Goal: Communication & Community: Answer question/provide support

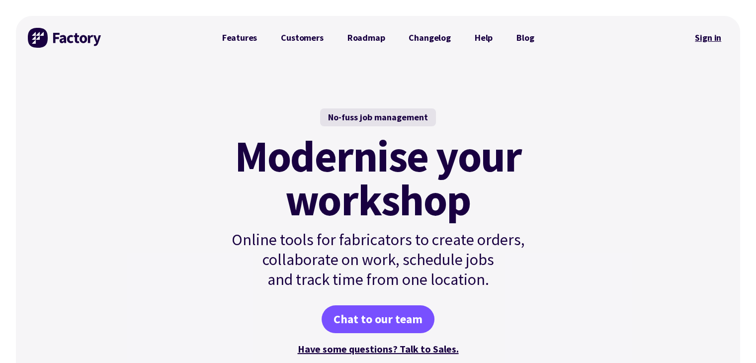
click at [698, 33] on link "Sign in" at bounding box center [708, 37] width 40 height 23
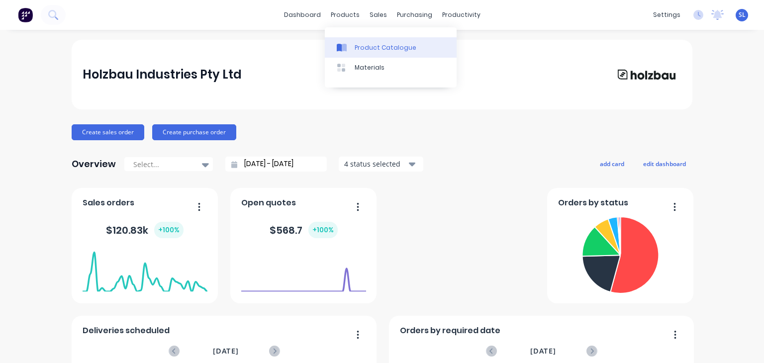
click at [366, 52] on link "Product Catalogue" at bounding box center [391, 47] width 132 height 20
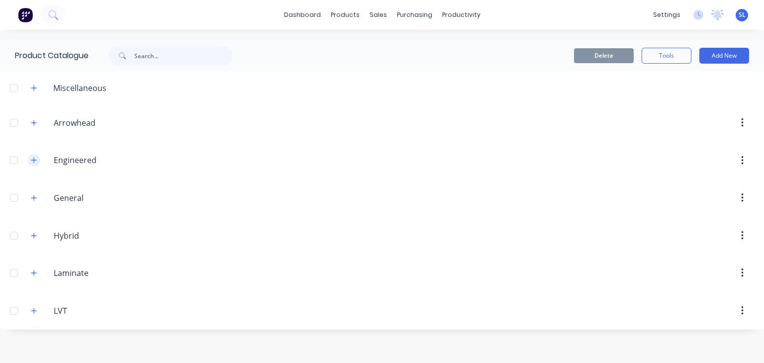
click at [35, 163] on icon "button" at bounding box center [34, 160] width 6 height 7
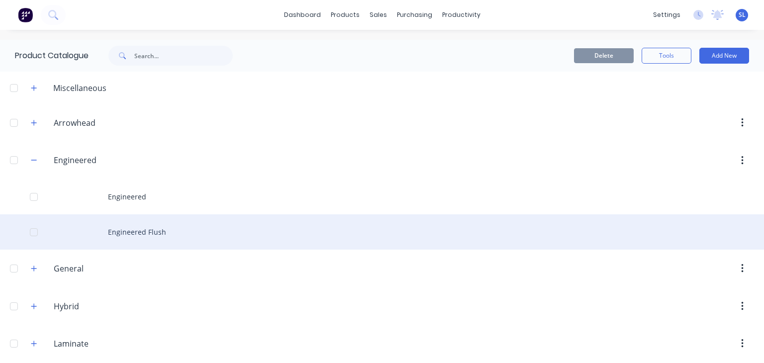
click at [110, 229] on div "Engineered Flush" at bounding box center [382, 231] width 764 height 35
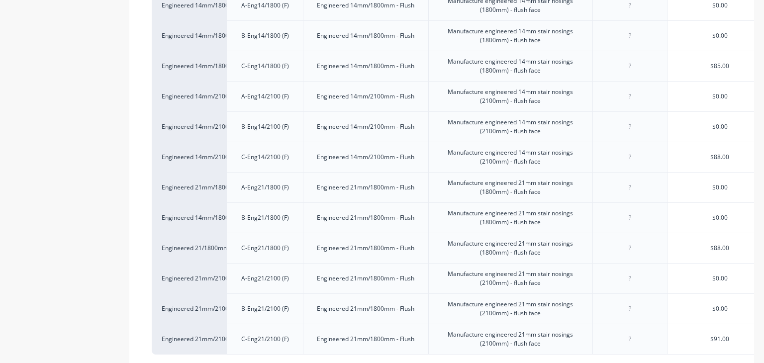
scroll to position [372, 0]
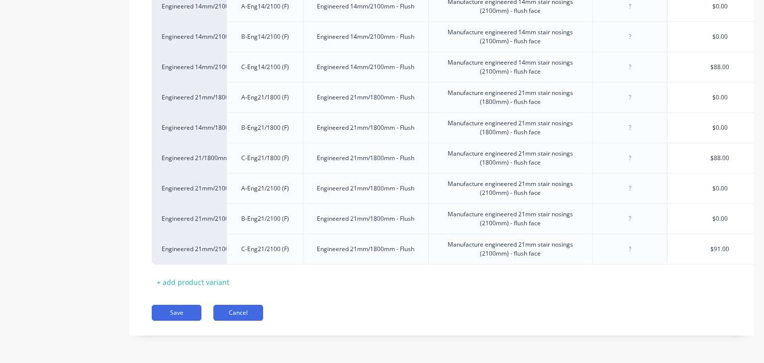
click at [241, 314] on button "Cancel" at bounding box center [238, 313] width 50 height 16
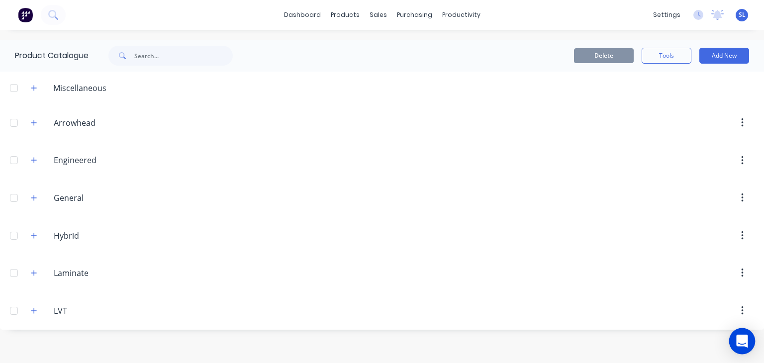
click at [738, 349] on div "Open Intercom Messenger" at bounding box center [742, 341] width 26 height 26
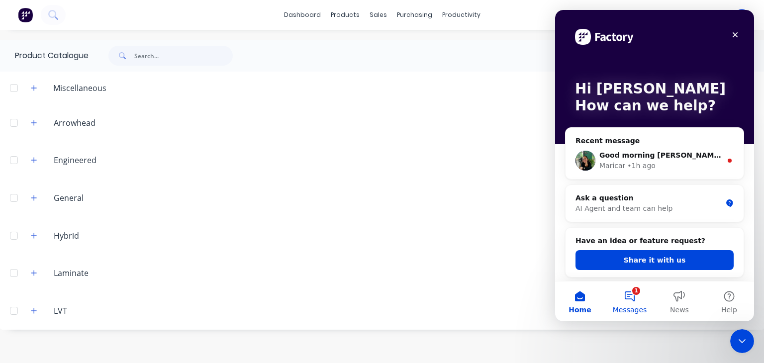
click at [632, 294] on button "1 Messages" at bounding box center [630, 301] width 50 height 40
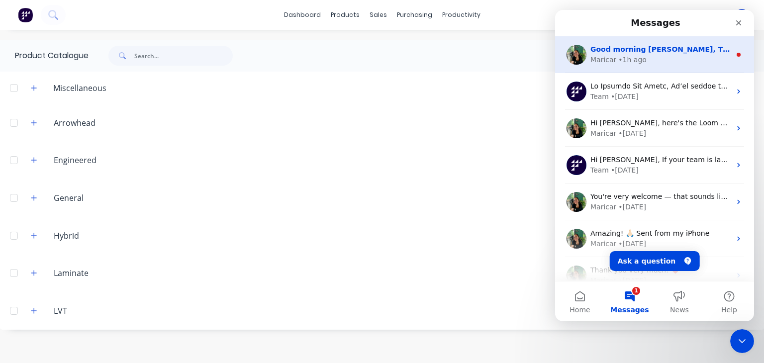
click at [605, 56] on div "Maricar" at bounding box center [603, 60] width 26 height 10
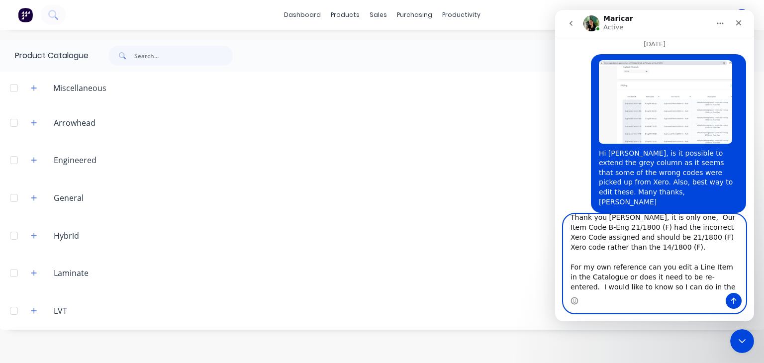
scroll to position [16, 0]
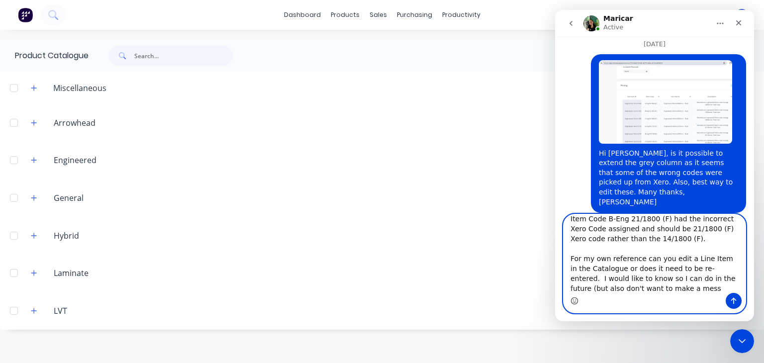
click at [575, 302] on icon "Emoji picker" at bounding box center [574, 302] width 2 height 0
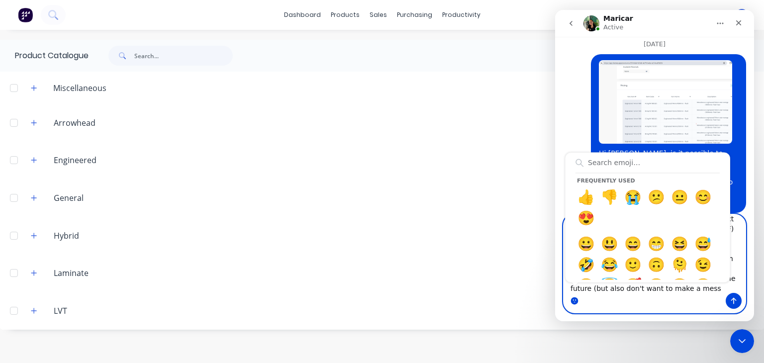
click at [575, 301] on circle "Emoji picker" at bounding box center [574, 300] width 6 height 6
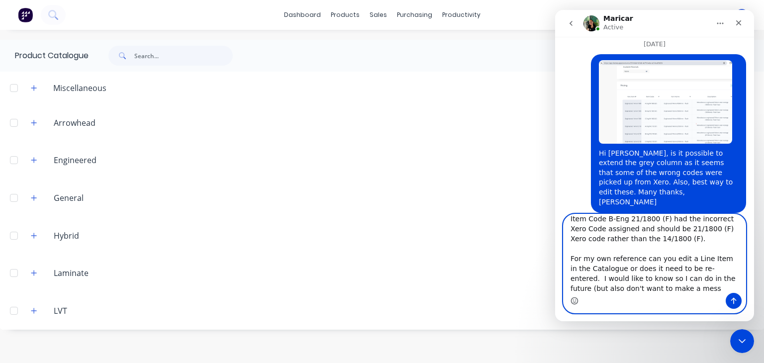
click at [575, 302] on icon "Emoji picker" at bounding box center [574, 302] width 2 height 0
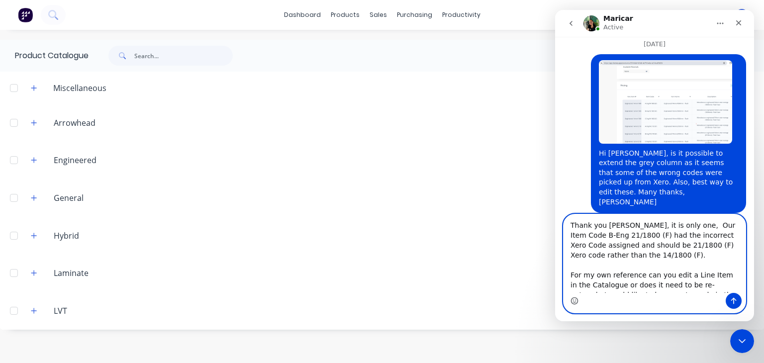
click at [674, 227] on textarea "Thank you [PERSON_NAME], it is only one, Our Item Code B-Eng 21/1800 (F) had th…" at bounding box center [654, 253] width 182 height 79
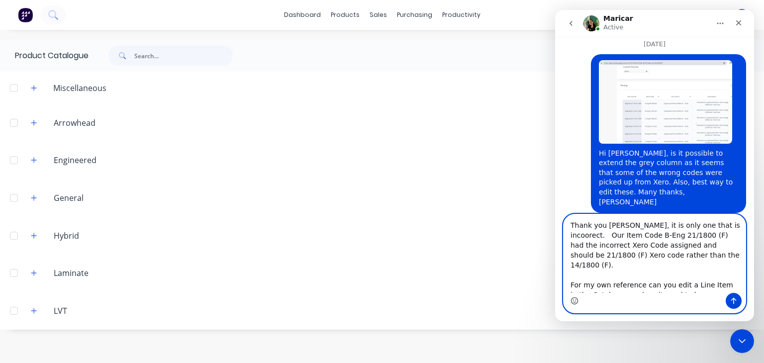
click at [678, 247] on textarea "Thank you [PERSON_NAME], it is only one that is incoorect. Our Item Code B-Eng …" at bounding box center [654, 253] width 182 height 79
click at [708, 245] on textarea "Thank you [PERSON_NAME], it is only one that is incoorect. Our Item Code B-Eng …" at bounding box center [654, 253] width 182 height 79
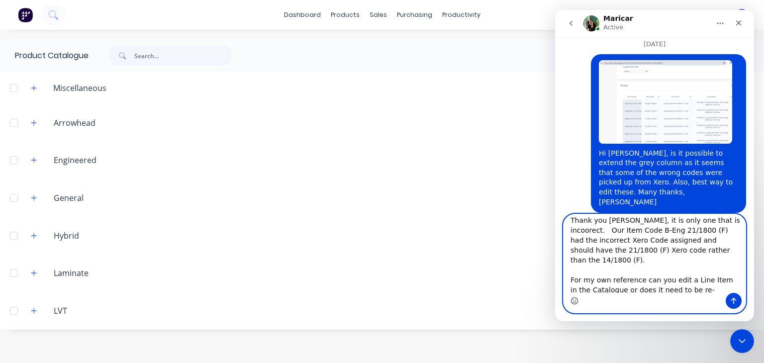
scroll to position [9, 0]
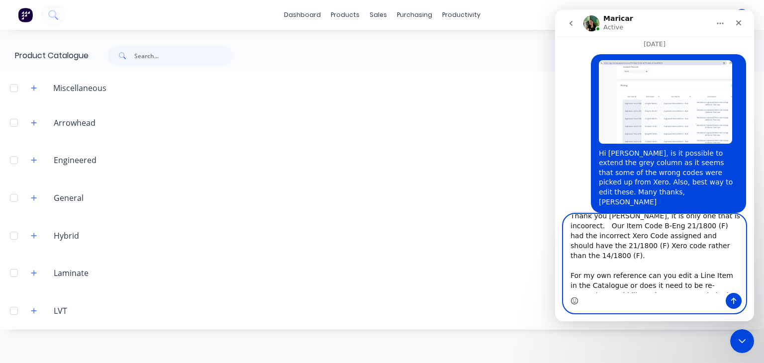
click at [680, 278] on textarea "Thank you [PERSON_NAME], it is only one that is incoorect. Our Item Code B-Eng …" at bounding box center [654, 253] width 182 height 79
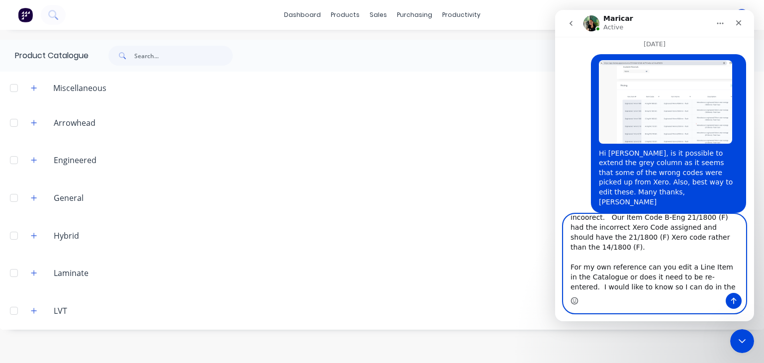
click at [691, 287] on textarea "Thank you [PERSON_NAME], it is only one that is incoorect. Our Item Code B-Eng …" at bounding box center [654, 253] width 182 height 79
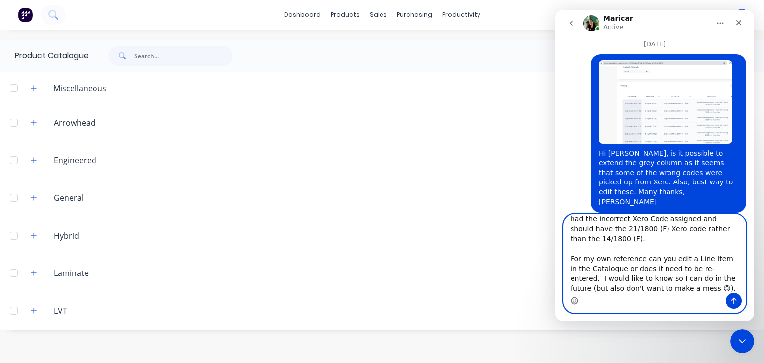
scroll to position [36, 0]
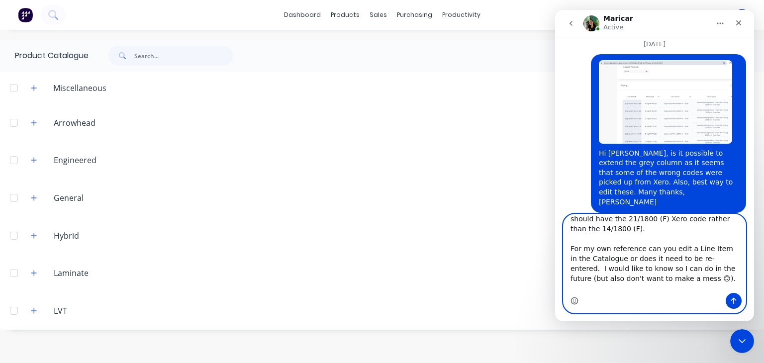
type textarea "Thank you [PERSON_NAME], it is only one that is incoorect. Our Item Code B-Eng …"
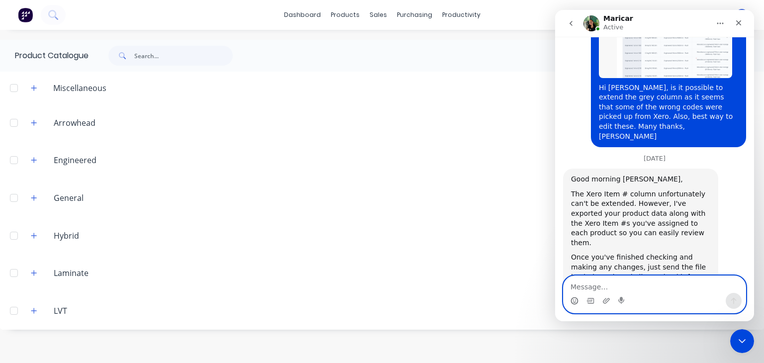
scroll to position [2209, 0]
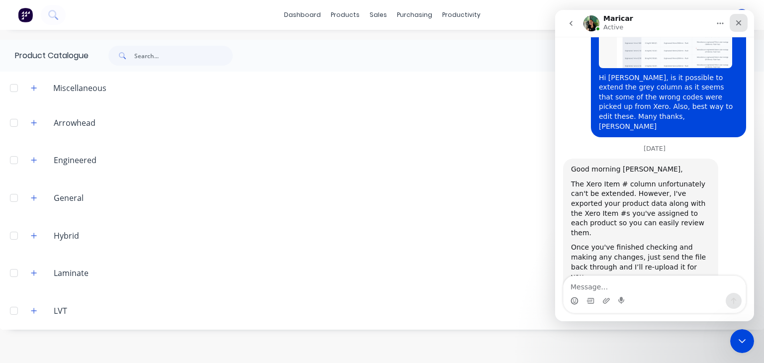
click at [741, 19] on icon "Close" at bounding box center [738, 23] width 8 height 8
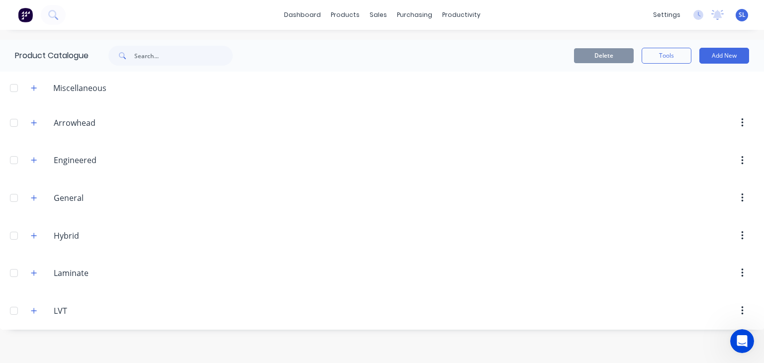
scroll to position [2209, 0]
